Goal: Information Seeking & Learning: Learn about a topic

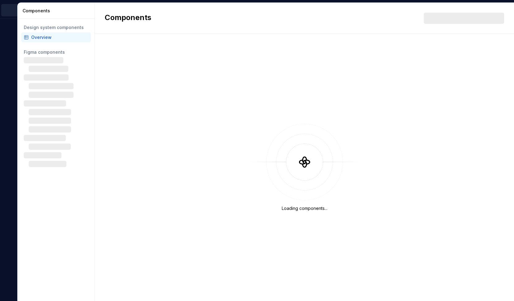
click at [117, 21] on h2 "Components" at bounding box center [128, 18] width 47 height 11
click at [177, 18] on div "Components" at bounding box center [304, 18] width 419 height 31
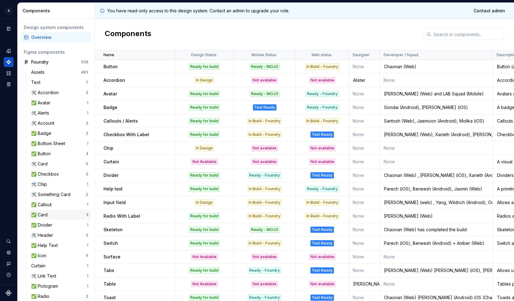
click at [59, 216] on div "✅ Card" at bounding box center [58, 215] width 55 height 6
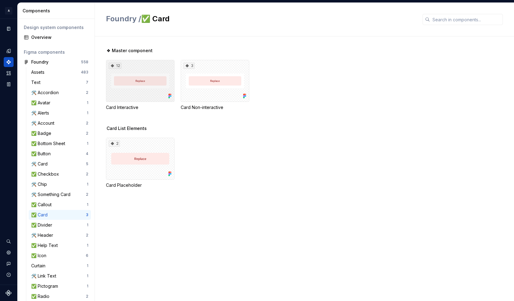
click at [148, 83] on div "12" at bounding box center [140, 81] width 69 height 42
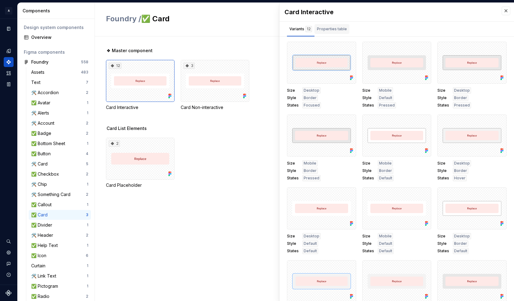
click at [334, 32] on div "Properties table" at bounding box center [332, 29] width 30 height 6
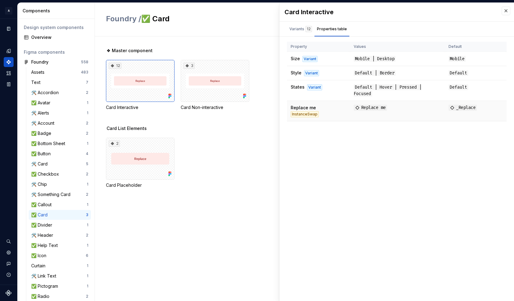
click at [319, 111] on div "InstanceSwap" at bounding box center [305, 114] width 28 height 6
click at [329, 141] on div "Card Interactive Variants 12 Properties table Size Desktop Style Border States …" at bounding box center [397, 152] width 235 height 298
